Goal: Task Accomplishment & Management: Use online tool/utility

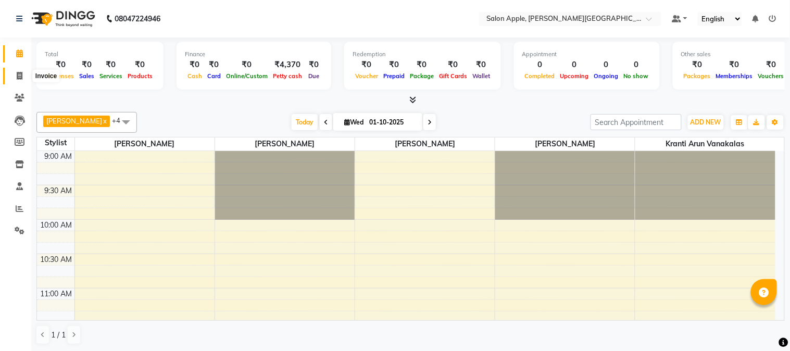
click at [17, 77] on icon at bounding box center [20, 76] width 6 height 8
select select "service"
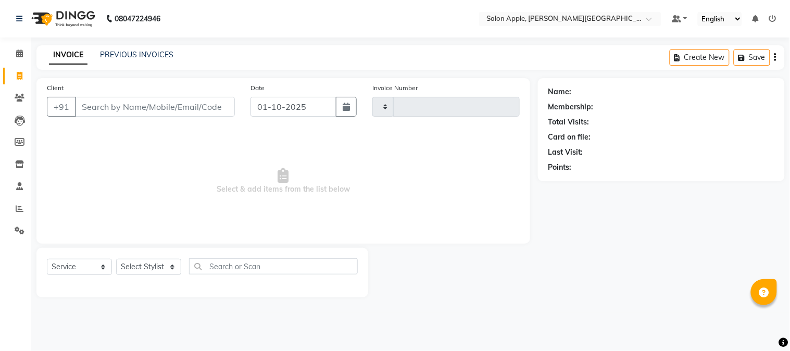
type input "2458"
select select "4128"
click at [111, 110] on input "Client" at bounding box center [155, 107] width 160 height 20
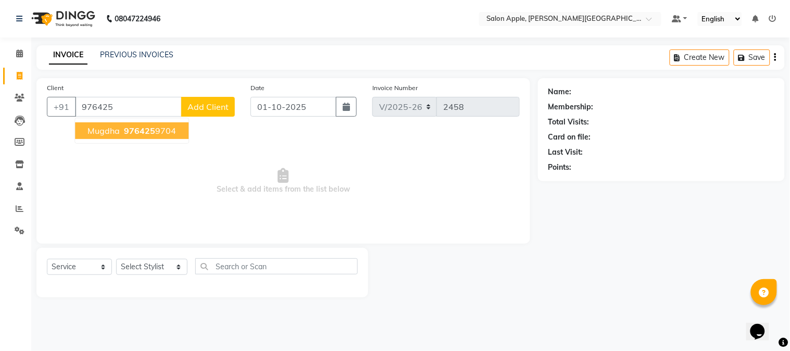
click at [105, 134] on span "Mugdha" at bounding box center [104, 131] width 32 height 10
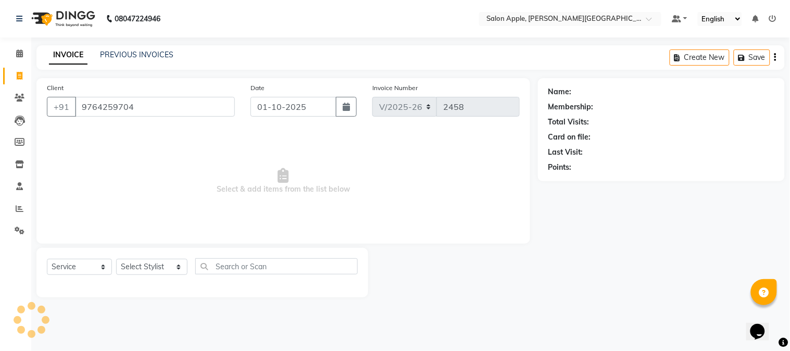
type input "9764259704"
select select "1: Object"
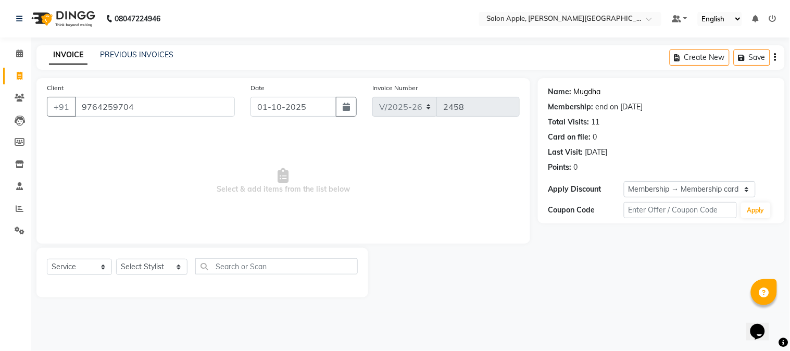
click at [595, 94] on link "Mugdha" at bounding box center [587, 91] width 27 height 11
click at [602, 92] on div "Name: Mugdha" at bounding box center [662, 91] width 226 height 11
click at [587, 92] on link "Mugdha" at bounding box center [587, 91] width 27 height 11
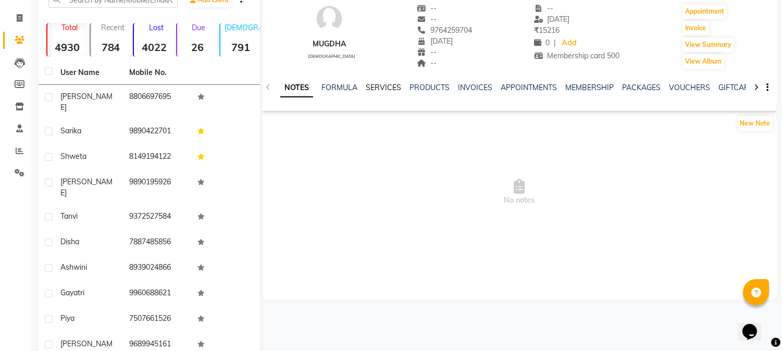
click at [375, 87] on link "SERVICES" at bounding box center [383, 87] width 35 height 9
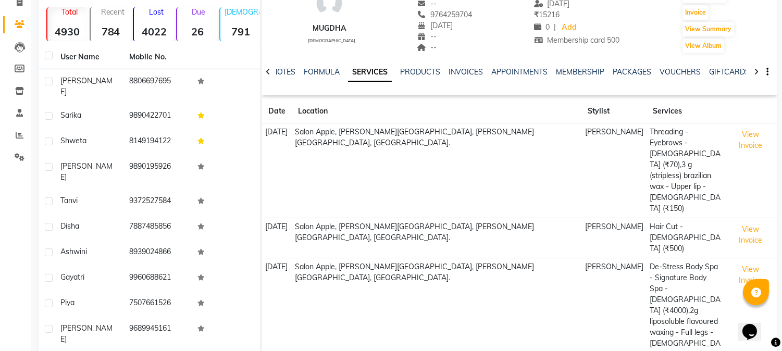
scroll to position [16, 0]
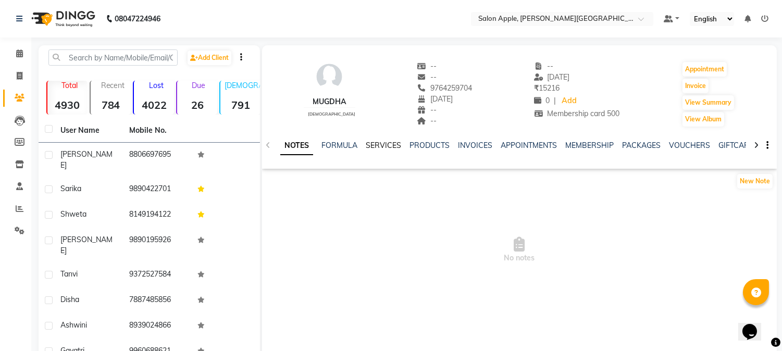
click at [383, 145] on link "SERVICES" at bounding box center [383, 145] width 35 height 9
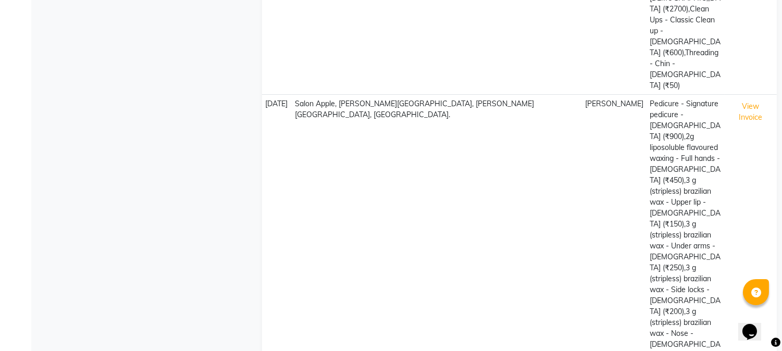
scroll to position [478, 0]
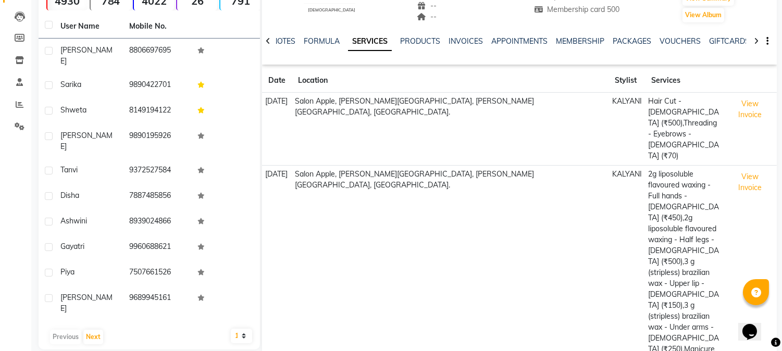
scroll to position [100, 0]
